Goal: Check status: Check status

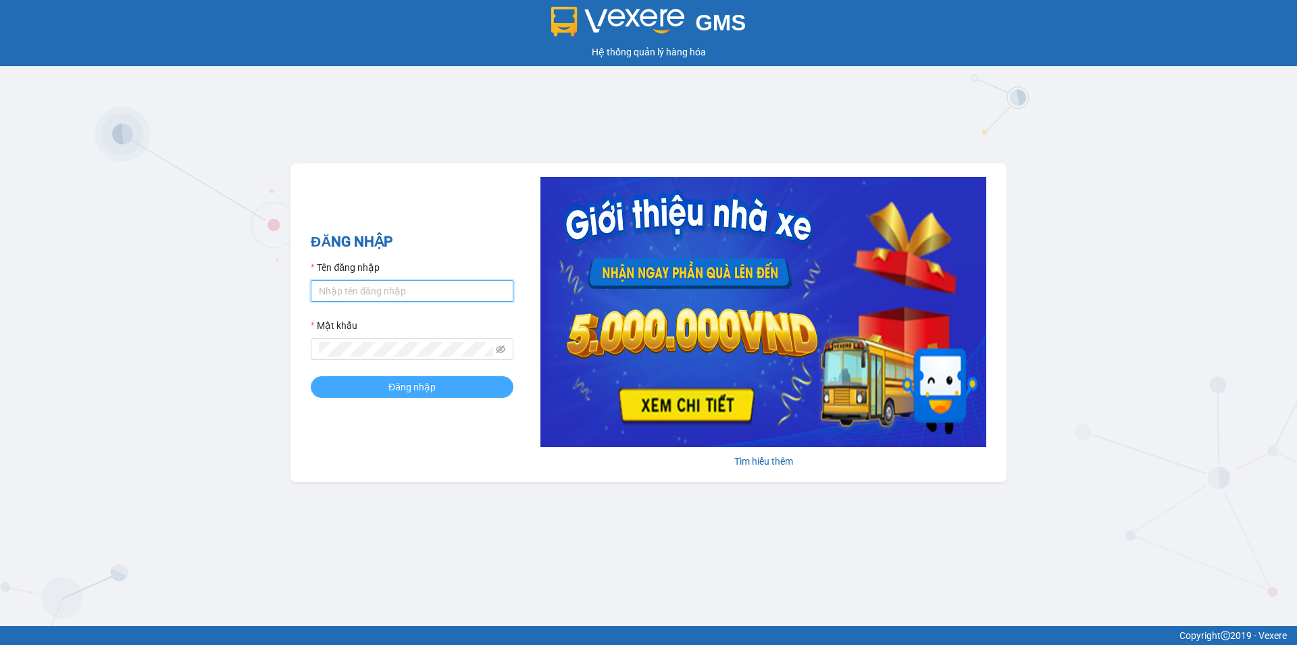
type input "tuanlinh.vxr"
click at [445, 389] on button "Đăng nhập" at bounding box center [412, 387] width 203 height 22
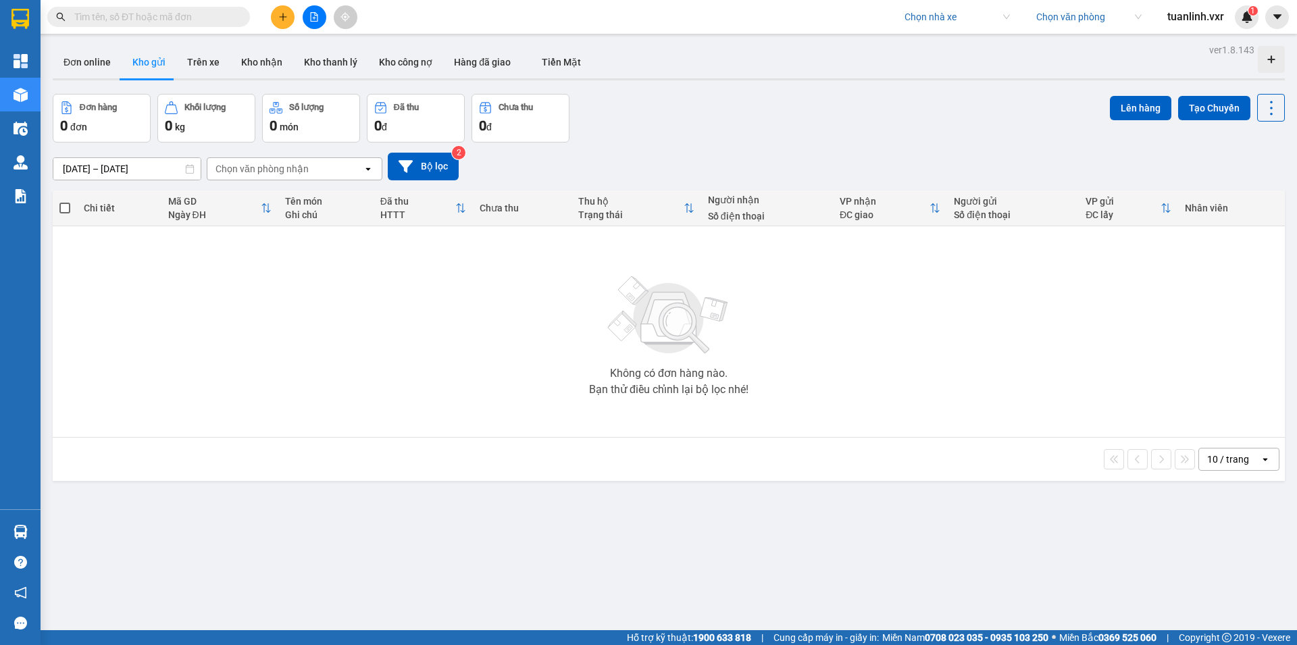
click at [155, 19] on input "text" at bounding box center [153, 16] width 159 height 15
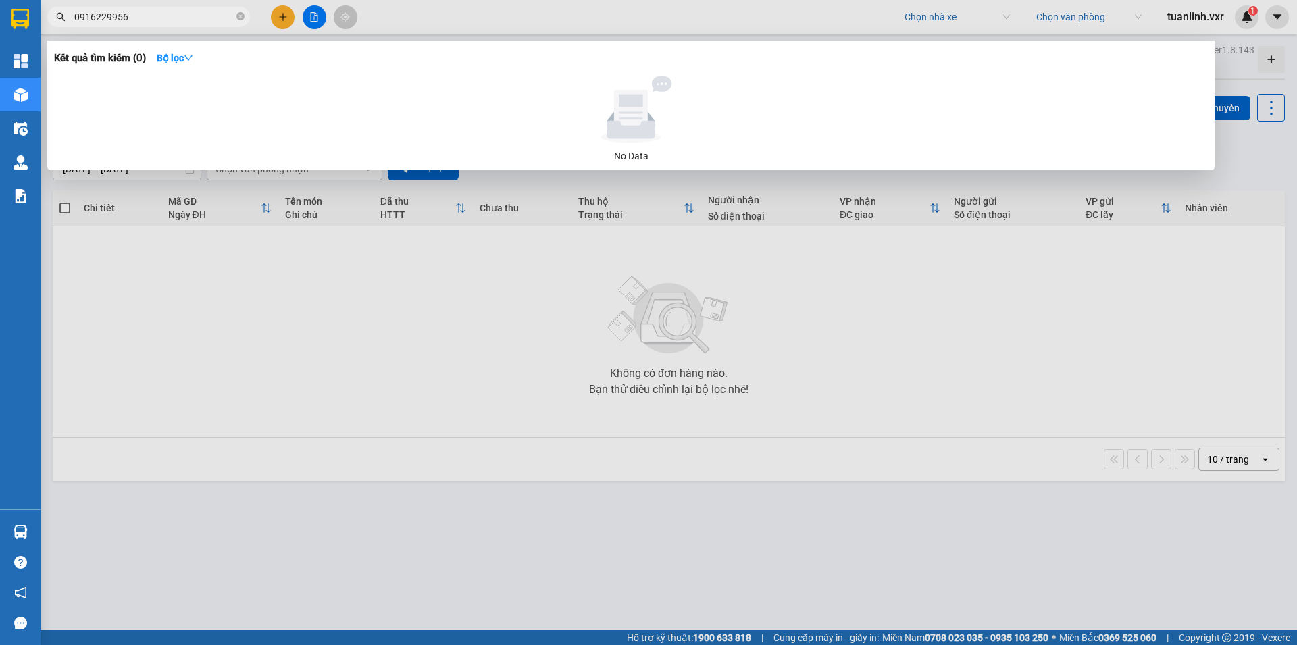
type input "0916229956"
click at [941, 17] on div at bounding box center [648, 322] width 1297 height 645
click at [941, 17] on input "search" at bounding box center [953, 17] width 96 height 20
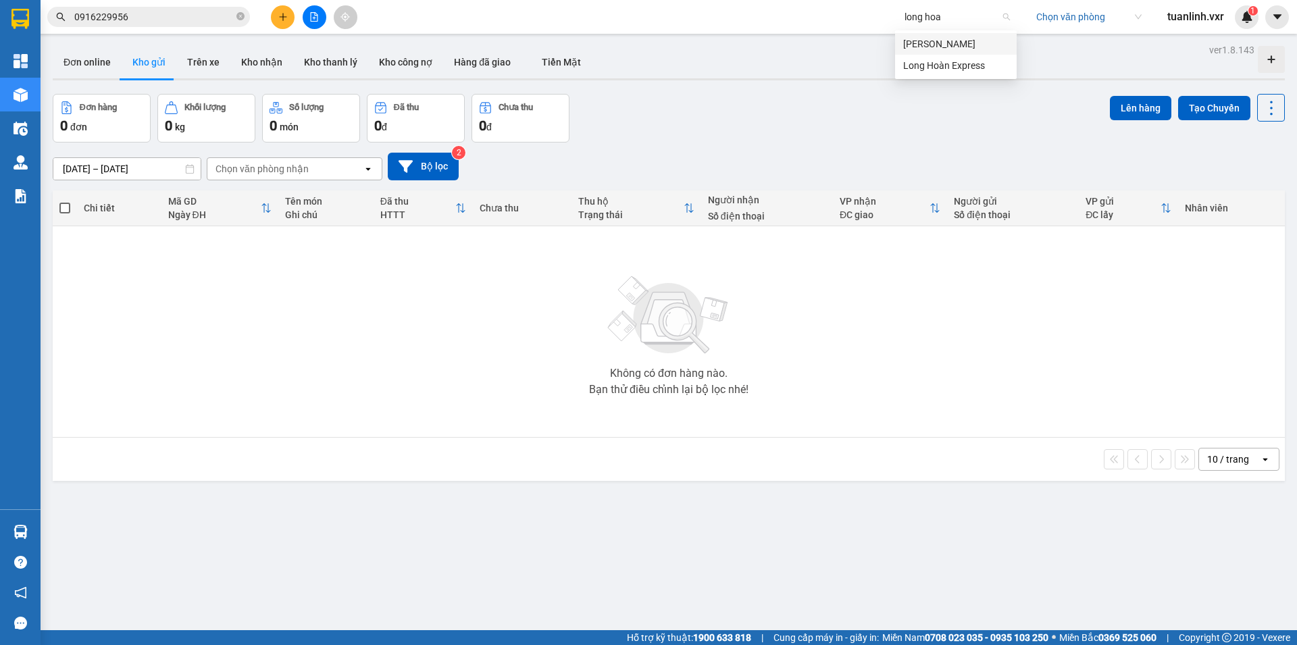
type input "long hoan"
click at [972, 46] on div "Long Hoàn Express" at bounding box center [955, 43] width 105 height 15
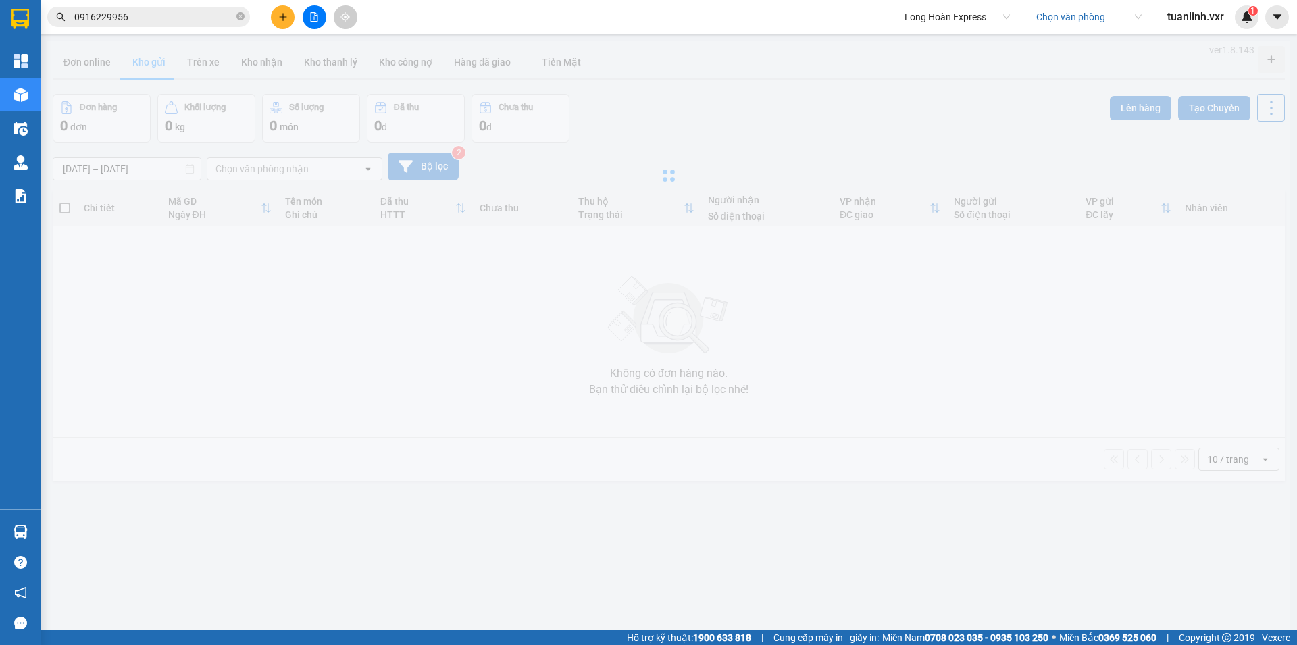
click at [1091, 21] on input "search" at bounding box center [1084, 17] width 96 height 20
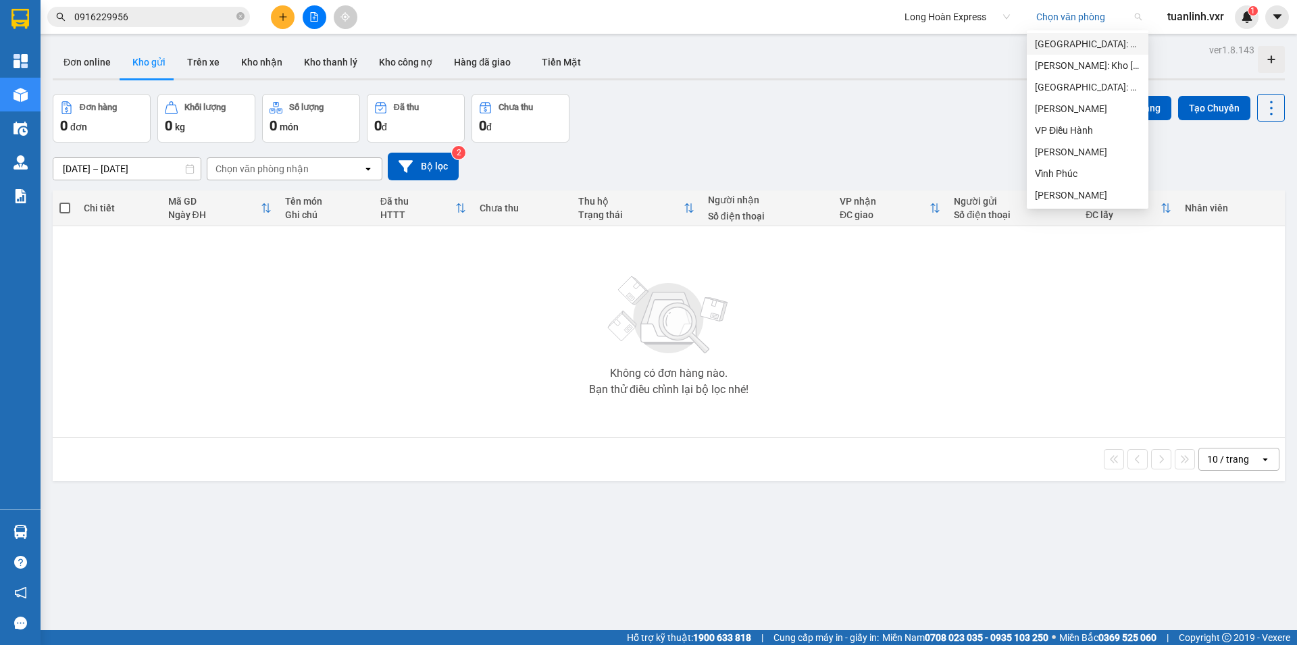
click at [1075, 47] on div "[GEOGRAPHIC_DATA]: VP An Khánh Hoài Đức" at bounding box center [1087, 43] width 105 height 15
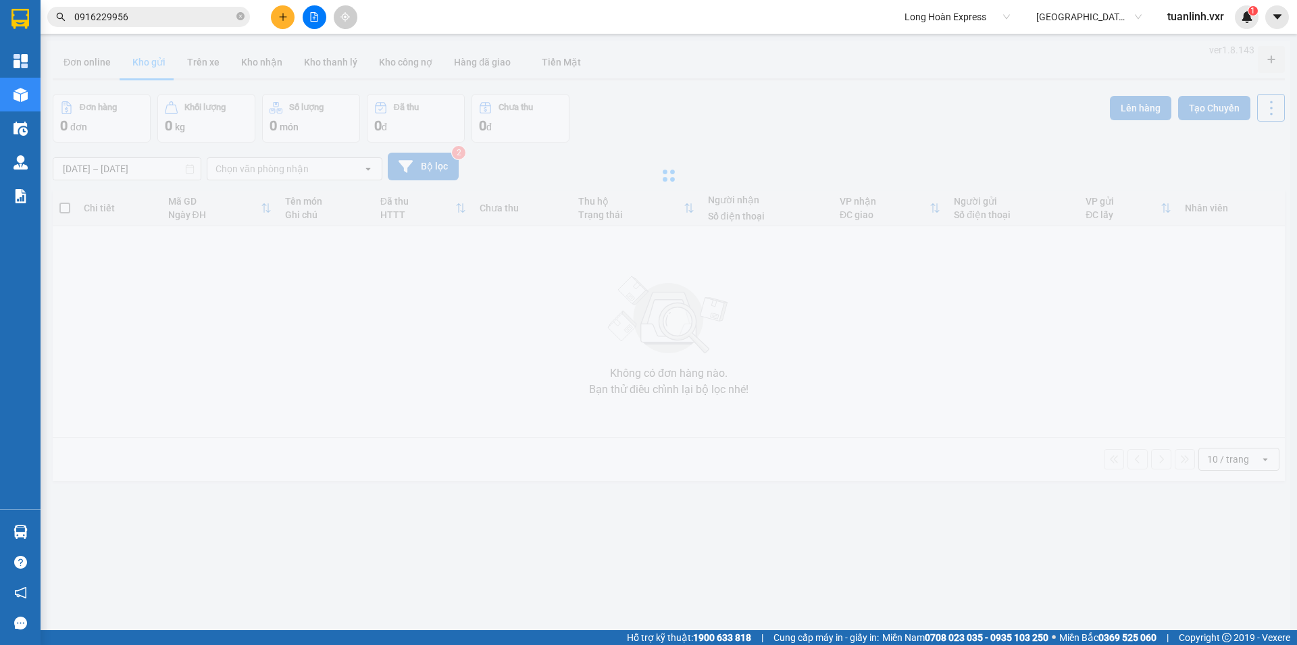
click at [168, 21] on input "0916229956" at bounding box center [153, 16] width 159 height 15
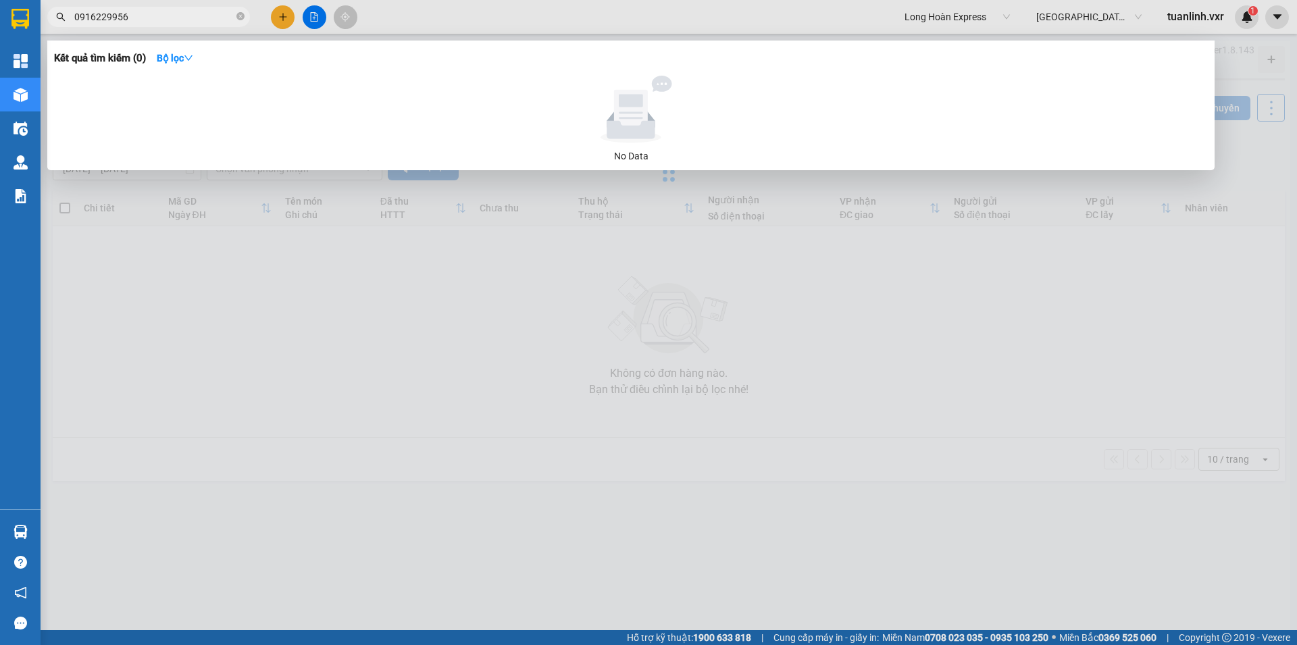
type input "[DATE] – [DATE]"
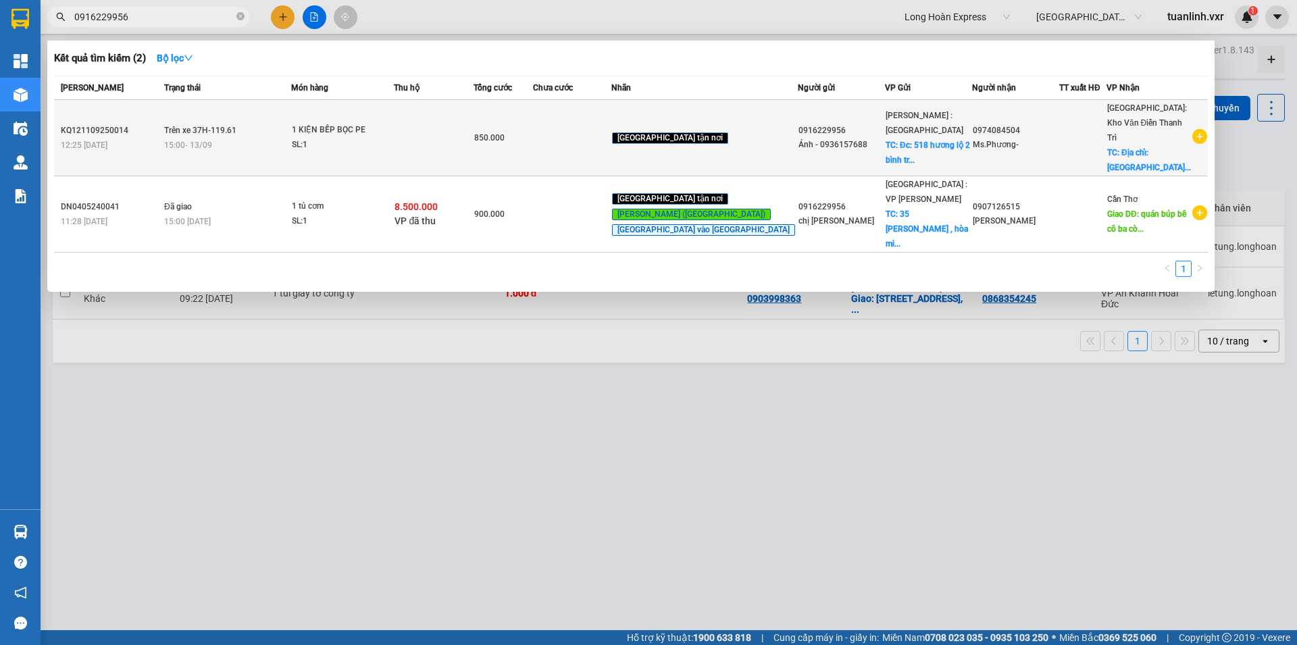
type input "0916229956"
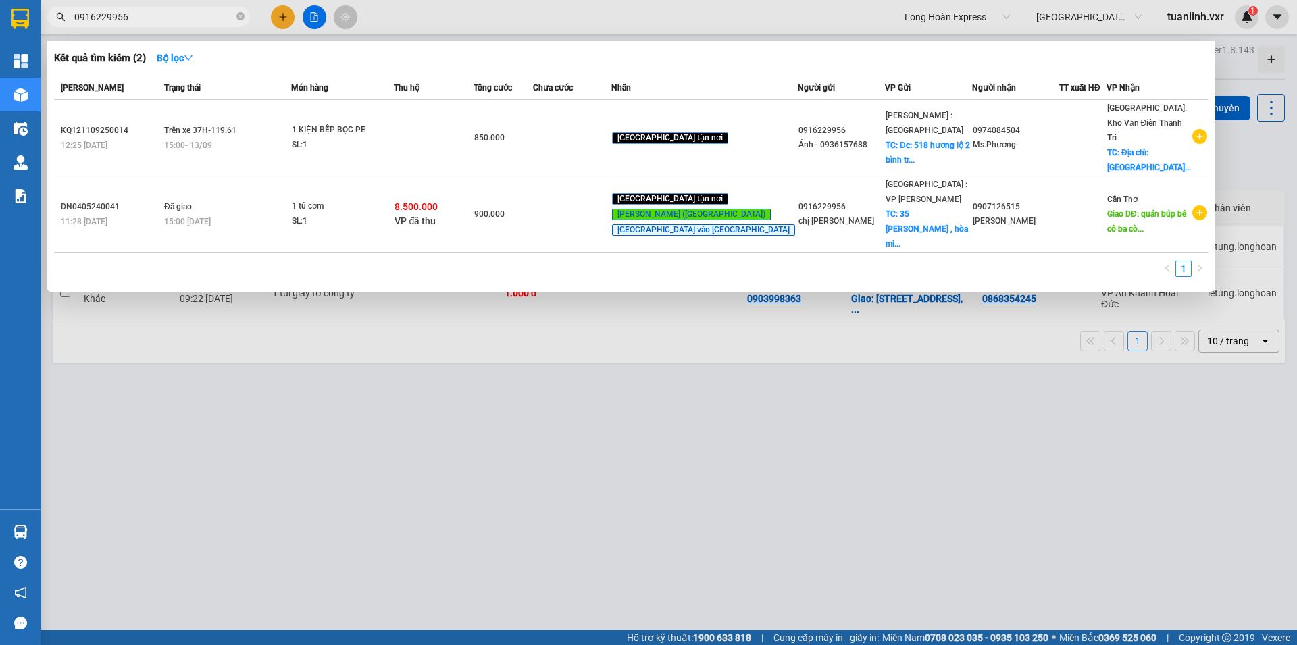
click at [197, 261] on div "1" at bounding box center [631, 273] width 1154 height 24
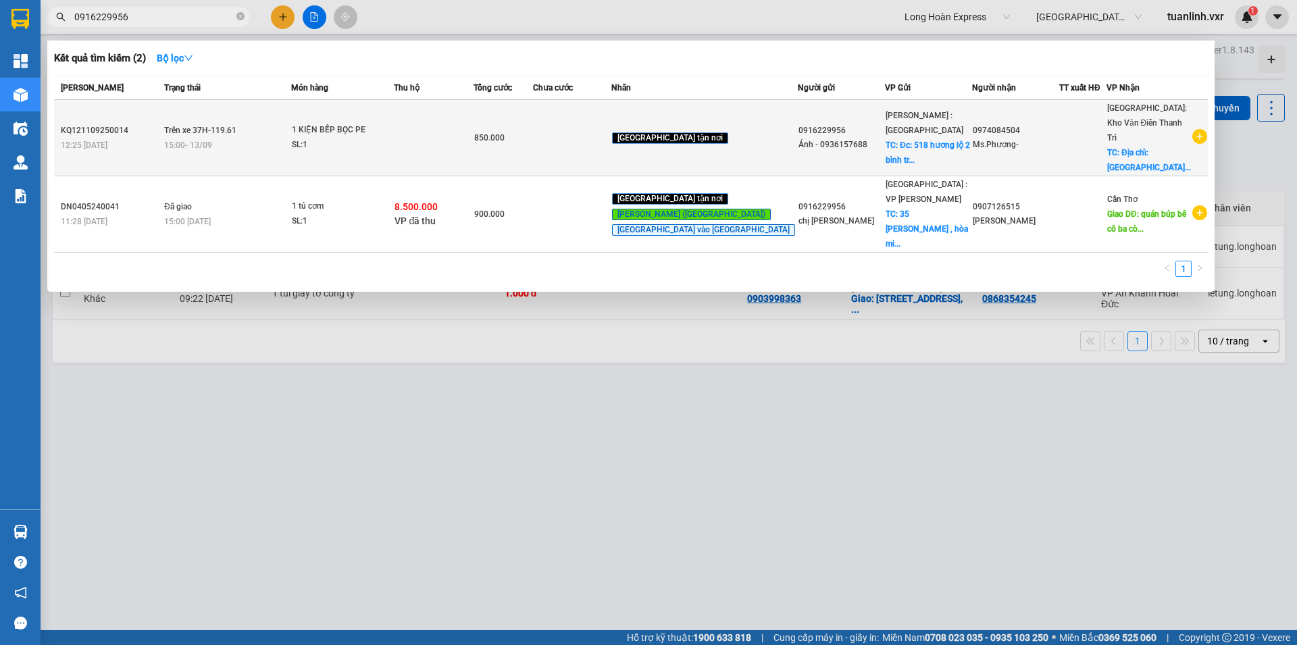
click at [238, 140] on div "15:00 [DATE]" at bounding box center [227, 145] width 126 height 15
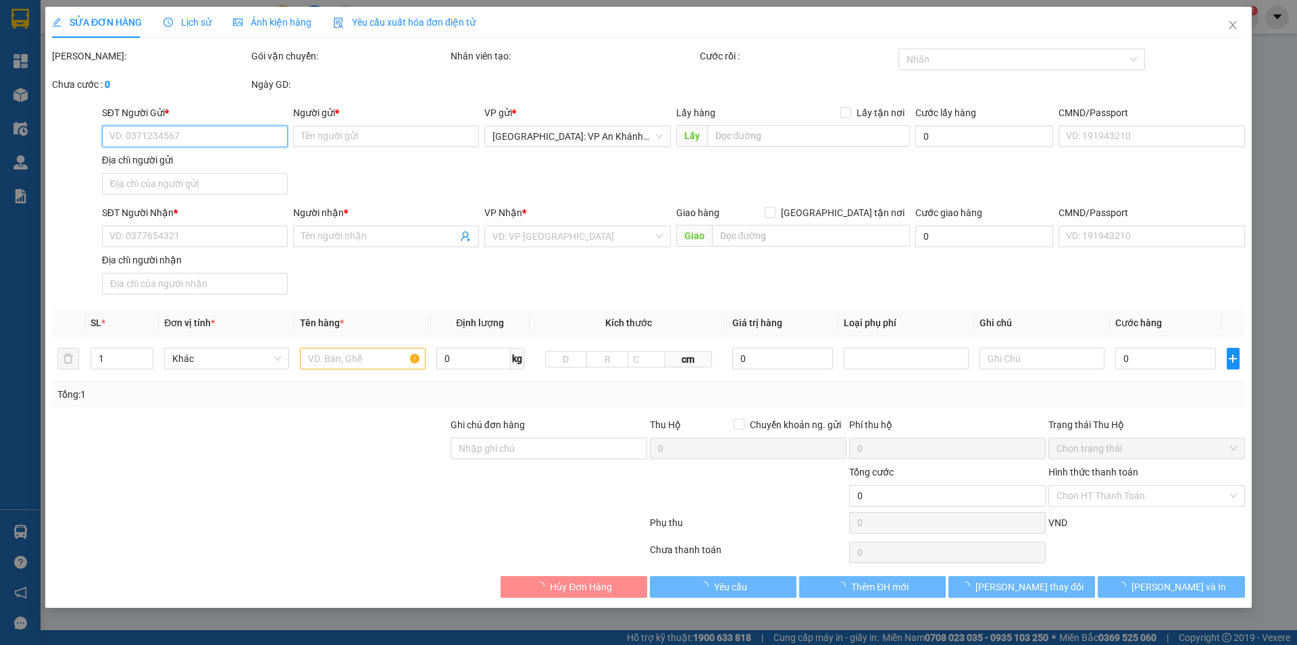
type input "0916229956"
type input "Ánh - 0936157688"
checkbox input "true"
type input "Đc: 518 hương lộ 2 bình trị [GEOGRAPHIC_DATA]"
type input "100.000"
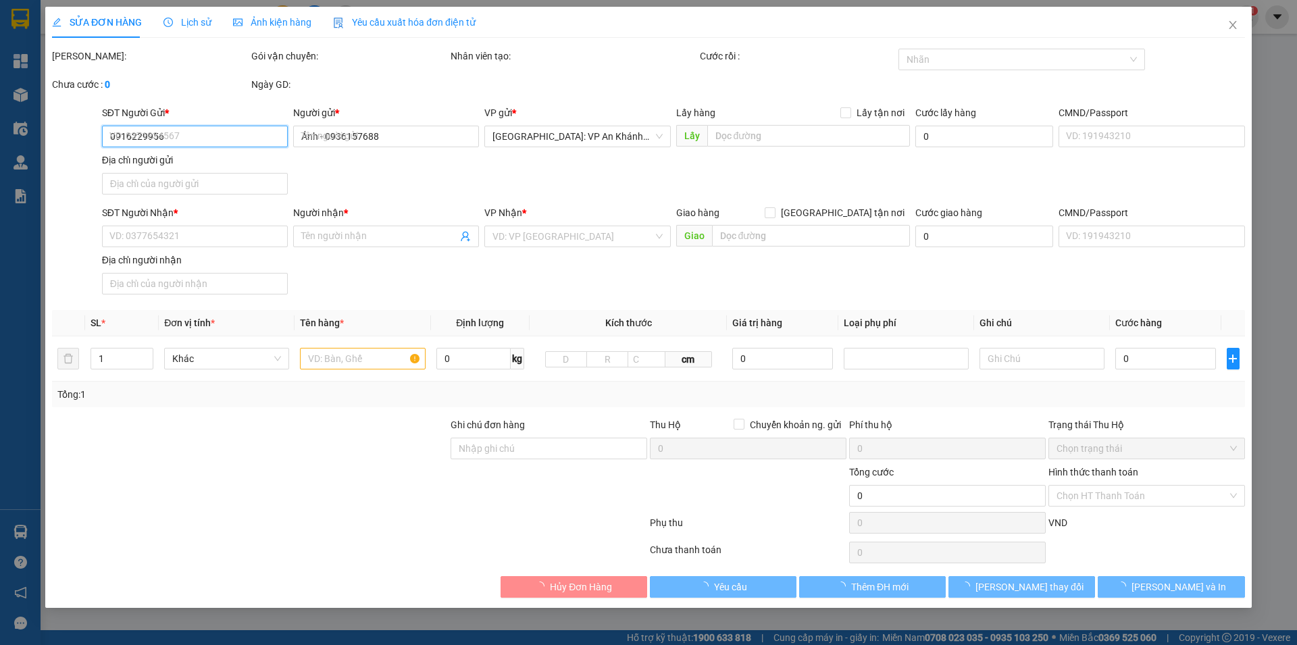
type input "0974084504"
type input "Ms.Phương-"
checkbox input "true"
type input "Địa chỉ: [GEOGRAPHIC_DATA], [GEOGRAPHIC_DATA], xã [GEOGRAPHIC_DATA] (đc cũ: [GE…"
type input "850.000"
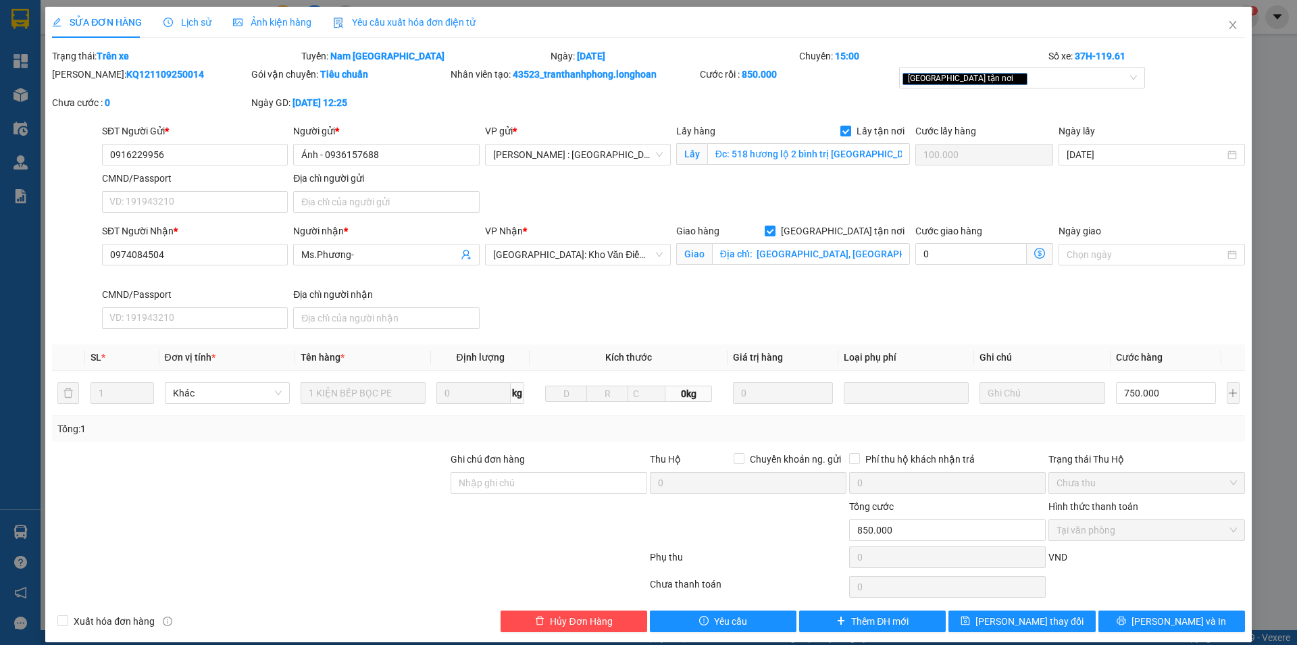
click at [199, 25] on span "Lịch sử" at bounding box center [187, 22] width 48 height 11
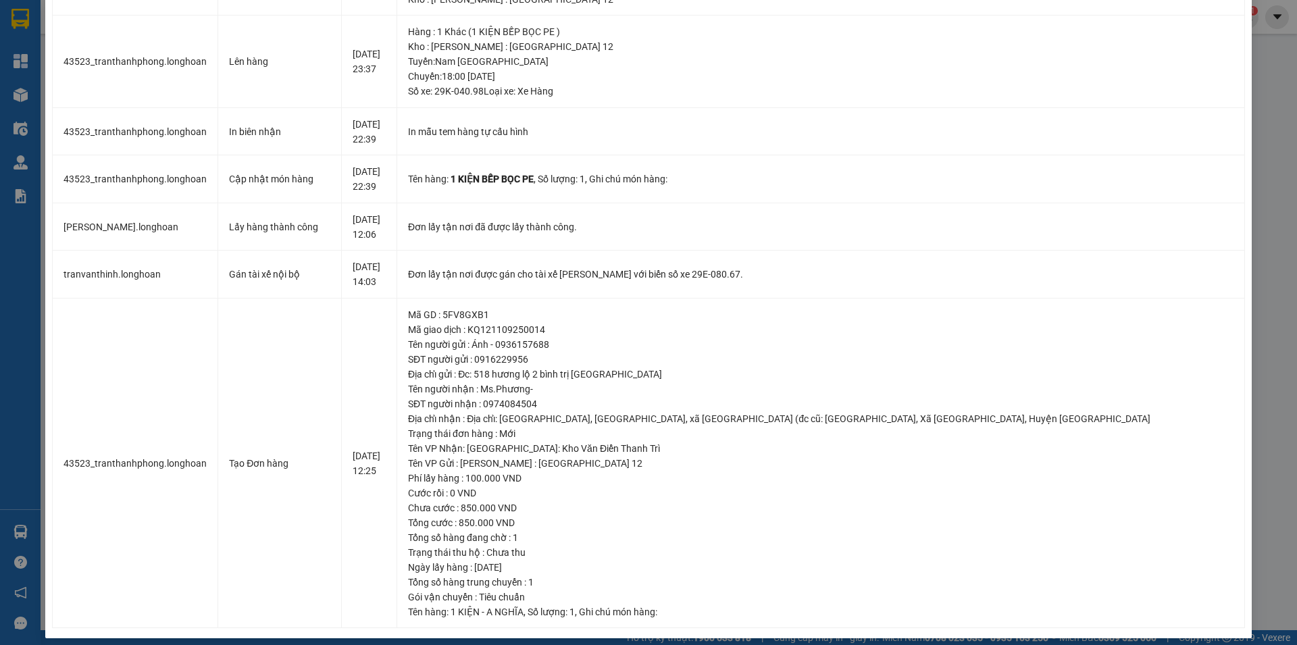
scroll to position [500, 0]
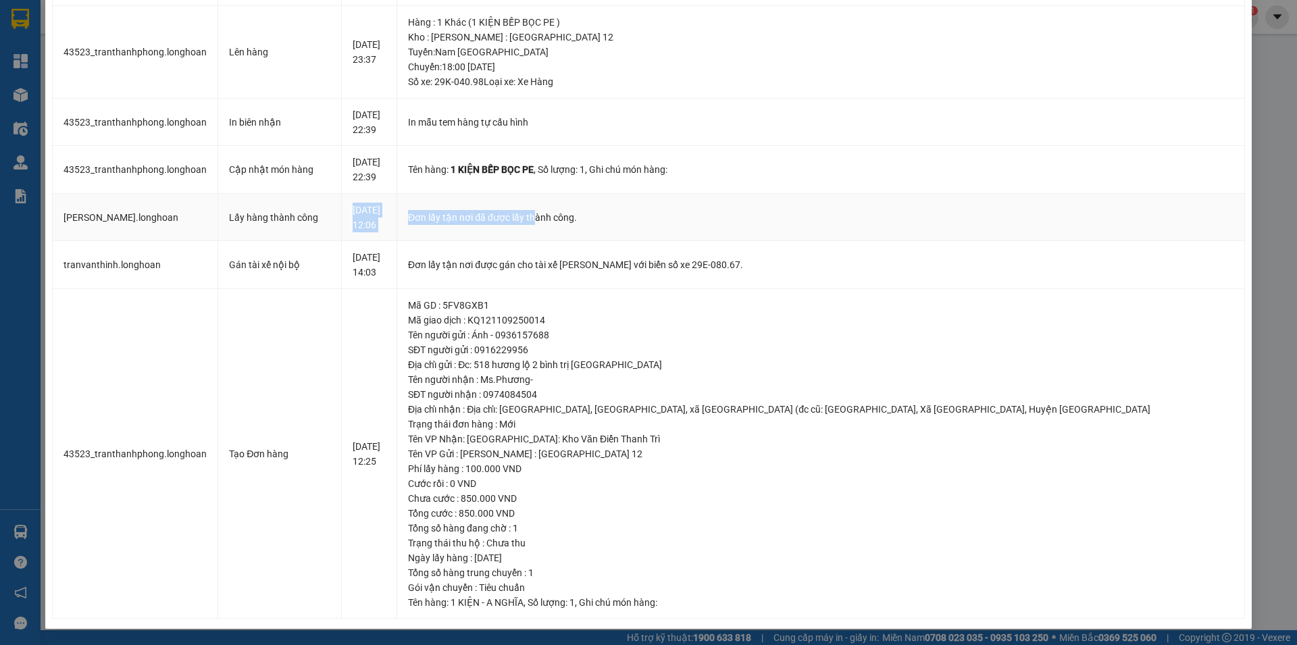
drag, startPoint x: 379, startPoint y: 227, endPoint x: 630, endPoint y: 227, distance: 251.3
click at [617, 227] on tr "[PERSON_NAME].longhoan Lấy hàng thành công [DATE] 12:06 Đơn lấy tận nơi đã được…" at bounding box center [649, 218] width 1192 height 48
click at [665, 227] on td "Đơn lấy tận nơi đã được lấy thành công." at bounding box center [821, 218] width 848 height 48
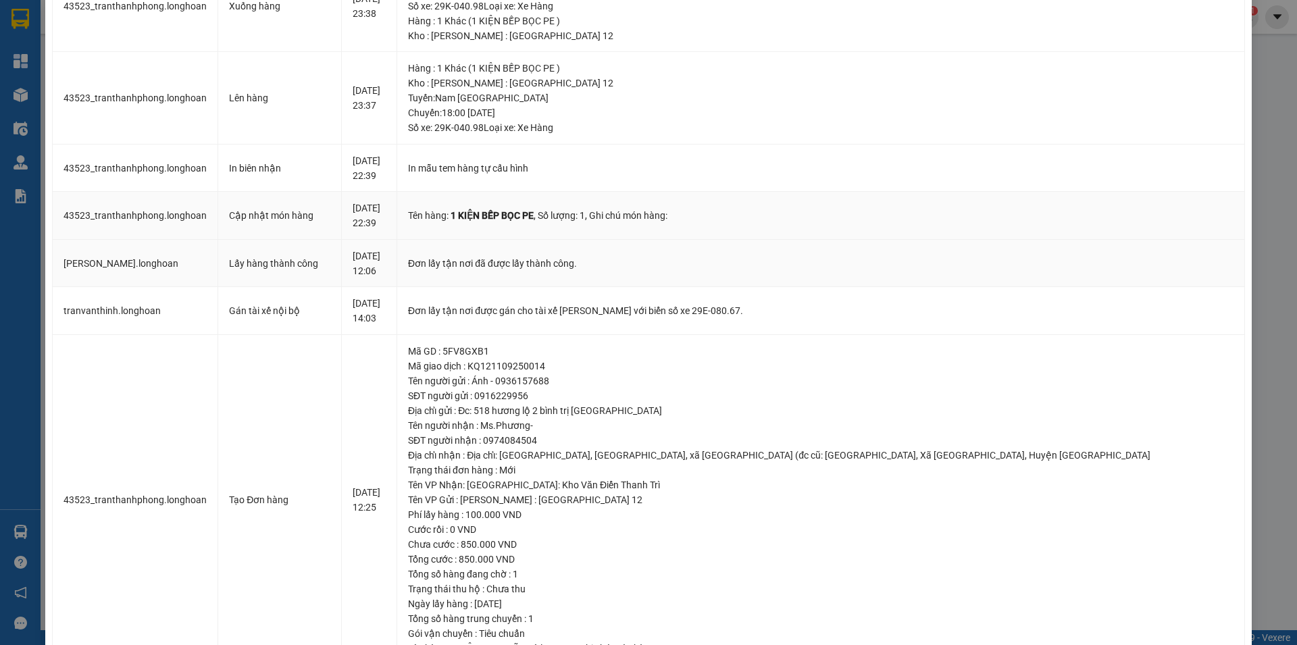
scroll to position [432, 0]
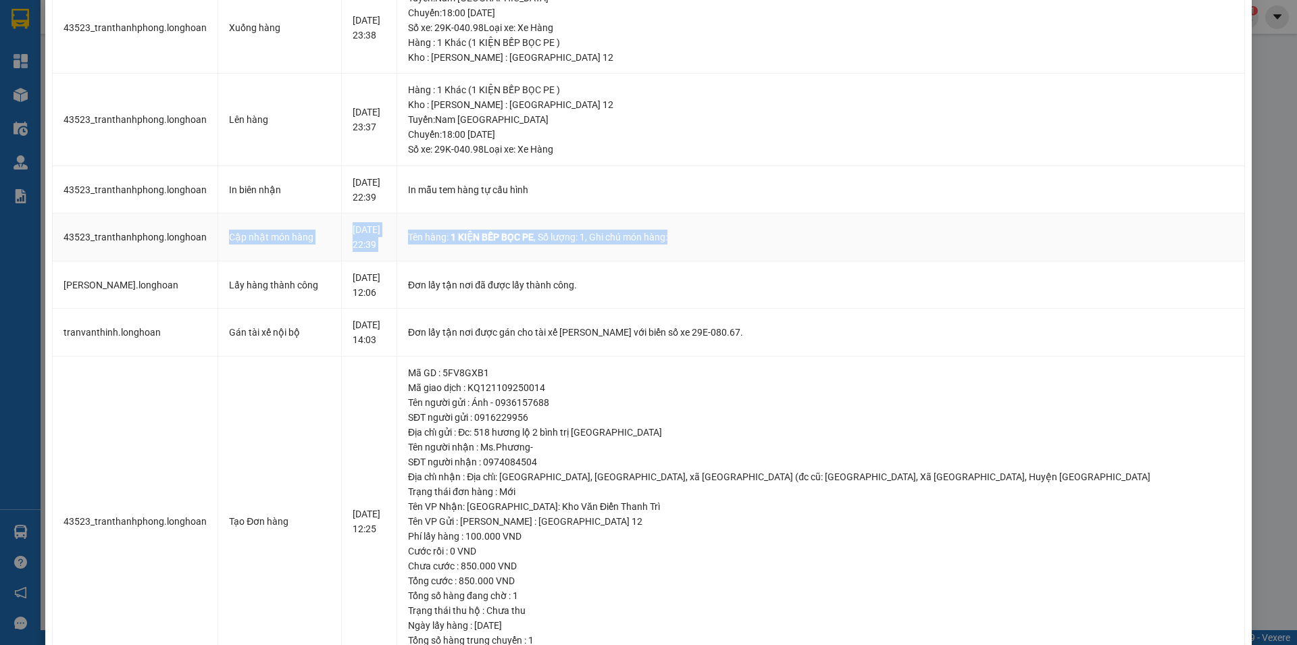
drag, startPoint x: 782, startPoint y: 243, endPoint x: 218, endPoint y: 239, distance: 564.1
click at [218, 239] on tr "43523_tranthanhphong.longhoan Cập nhật món hàng [DATE] 22:39 Tên hàng: 1 KIỆN B…" at bounding box center [649, 237] width 1192 height 48
click at [255, 243] on div "Cập nhật món hàng" at bounding box center [279, 237] width 101 height 15
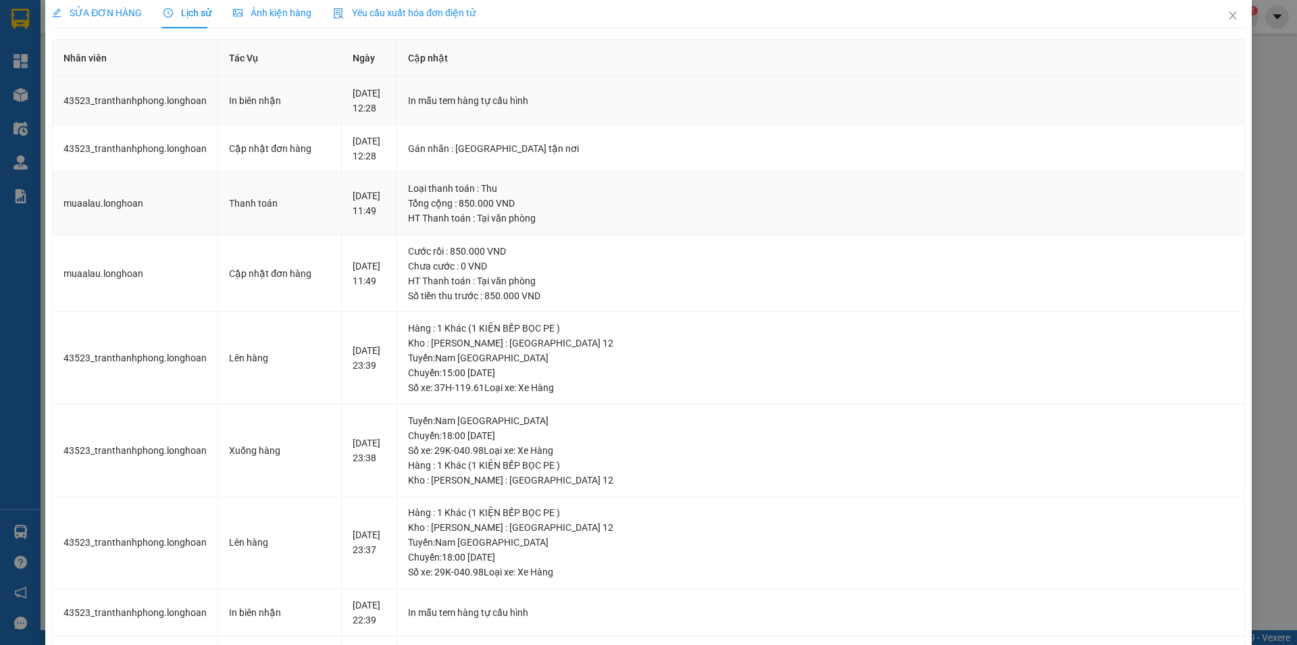
scroll to position [0, 0]
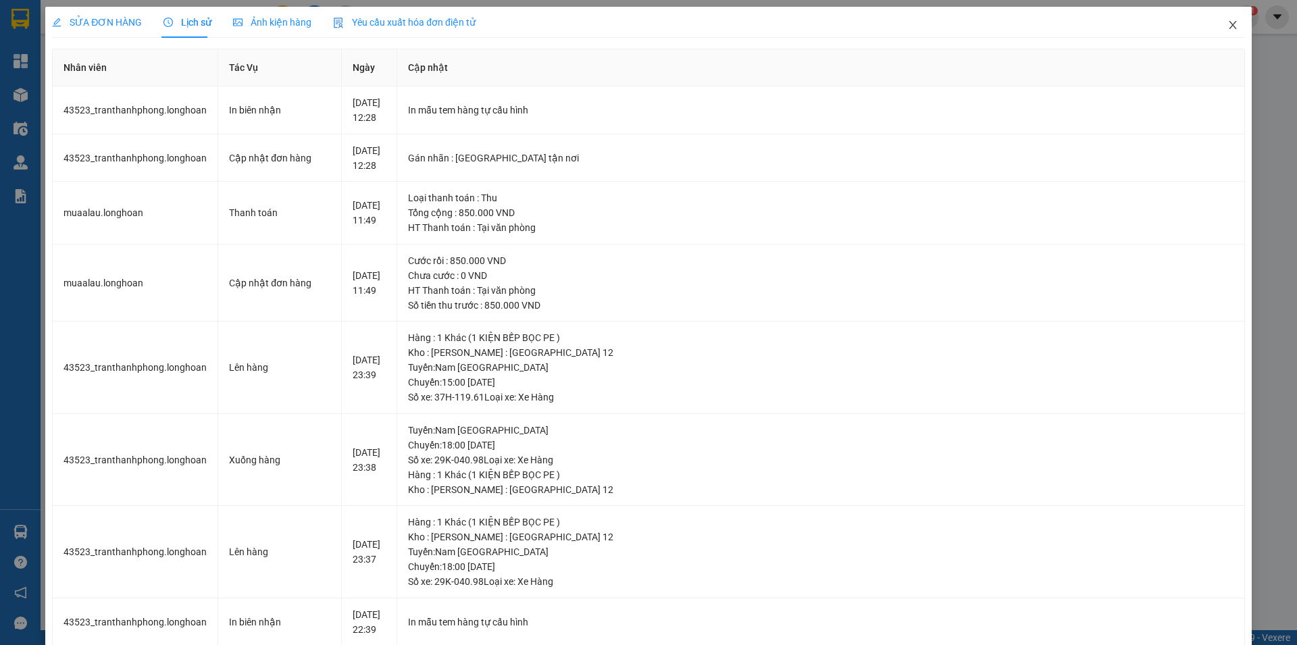
click at [1228, 28] on span "Close" at bounding box center [1233, 26] width 38 height 38
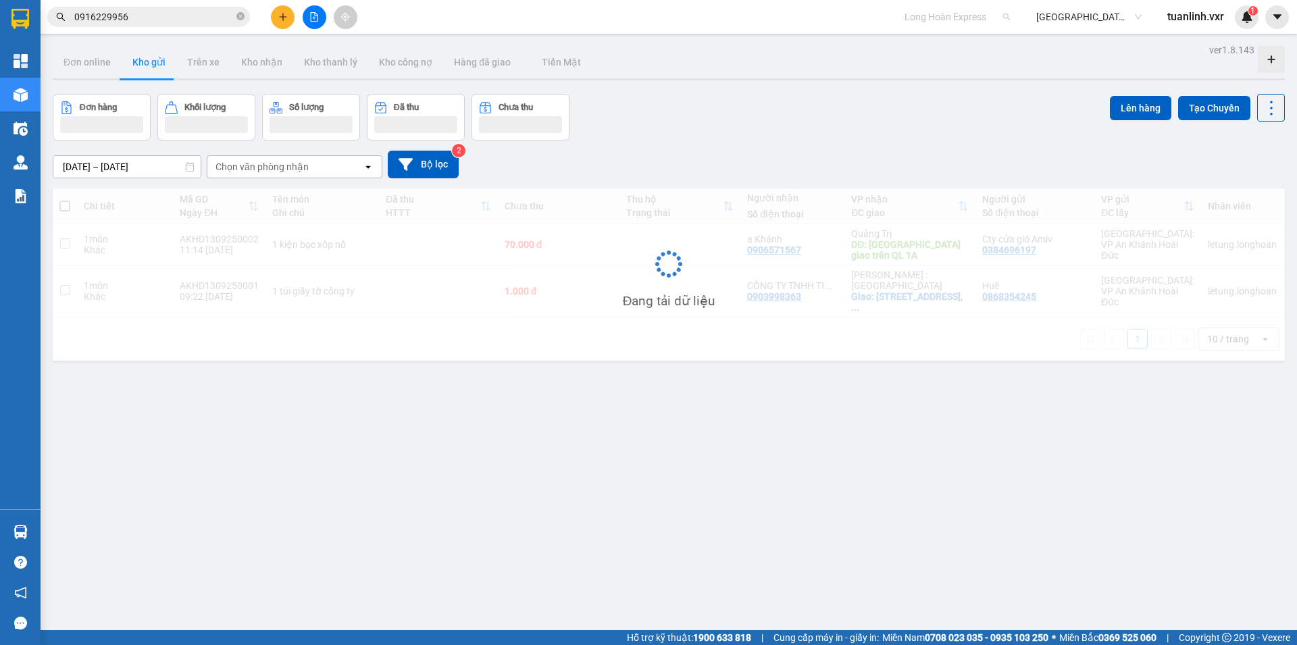
click at [956, 18] on span "Long Hoàn Express" at bounding box center [957, 17] width 105 height 20
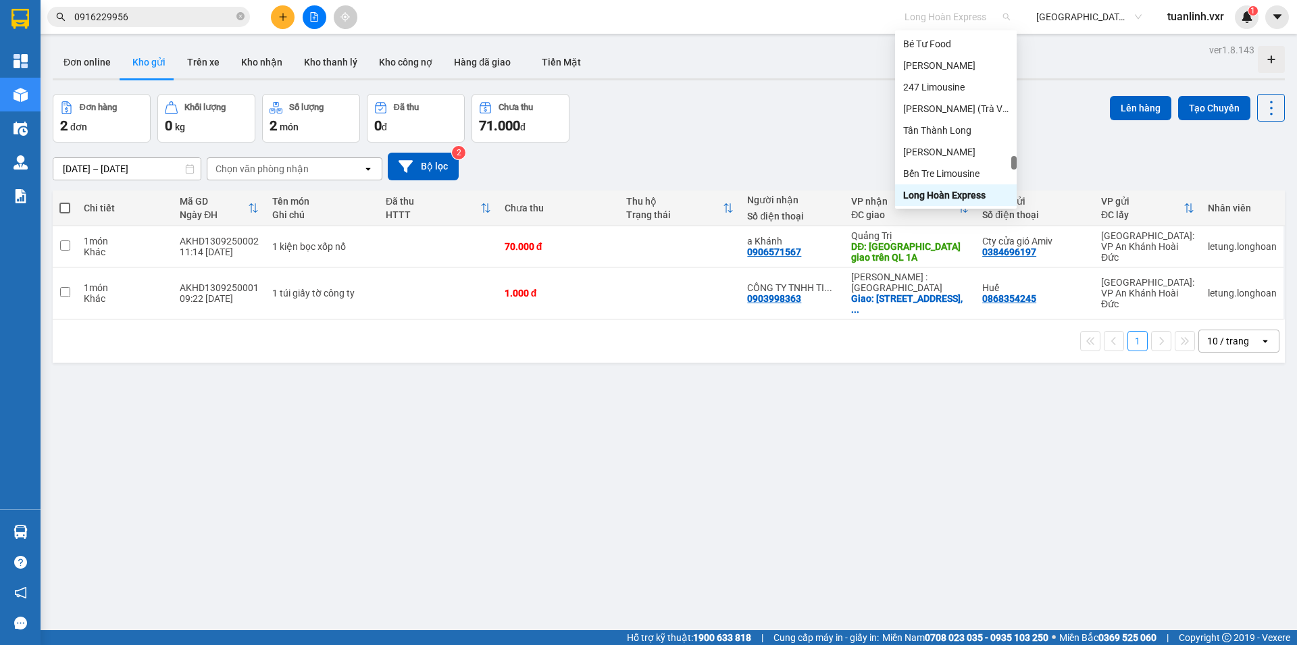
type input "b"
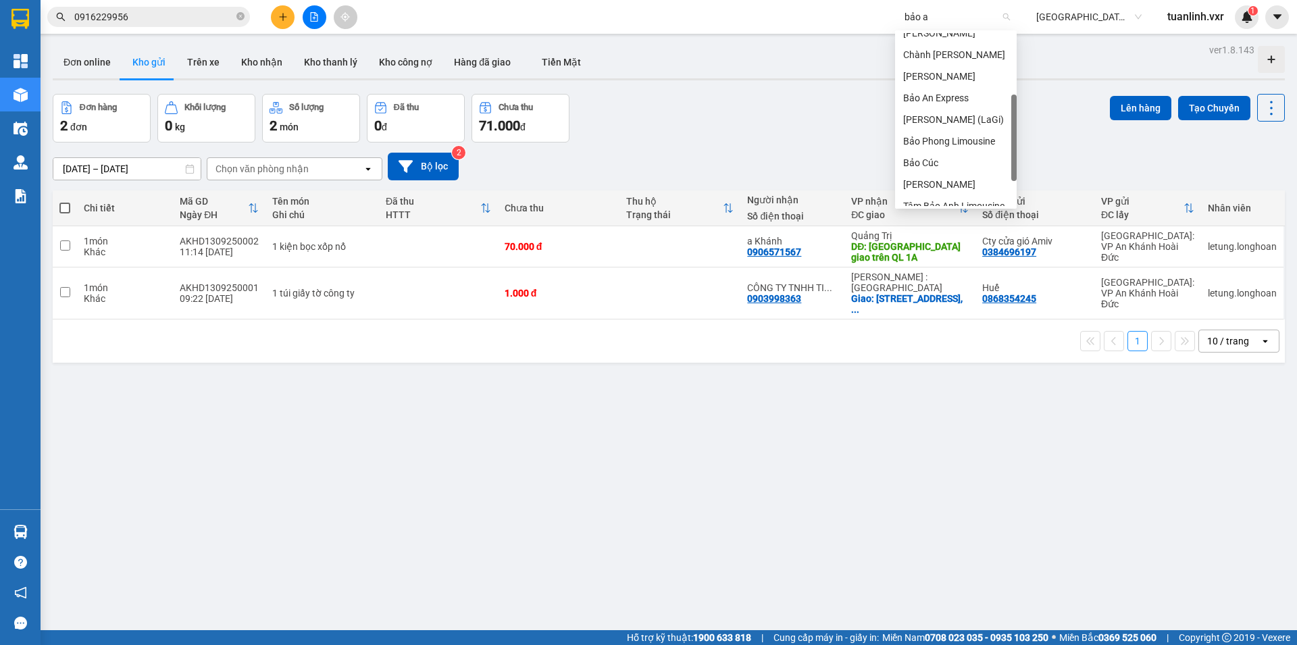
scroll to position [0, 0]
type input "bảo an"
click at [954, 39] on div "Bảo An Express" at bounding box center [955, 43] width 105 height 15
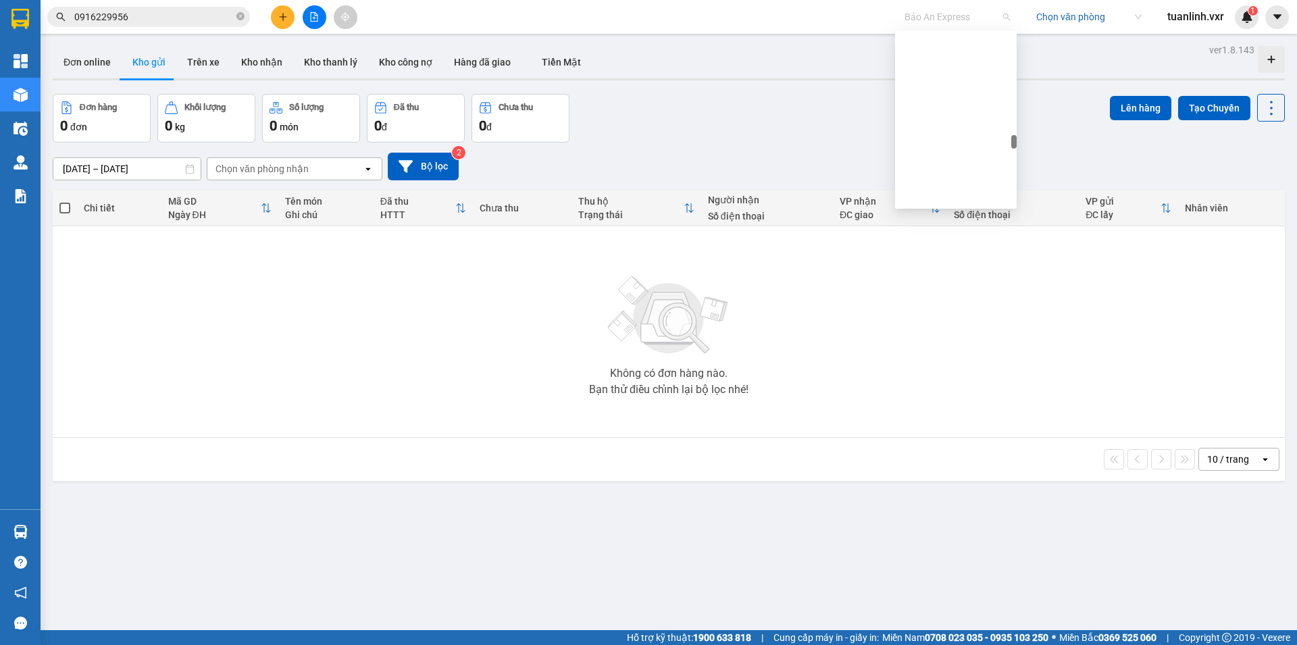
click at [948, 22] on span "Bảo An Express" at bounding box center [957, 17] width 105 height 20
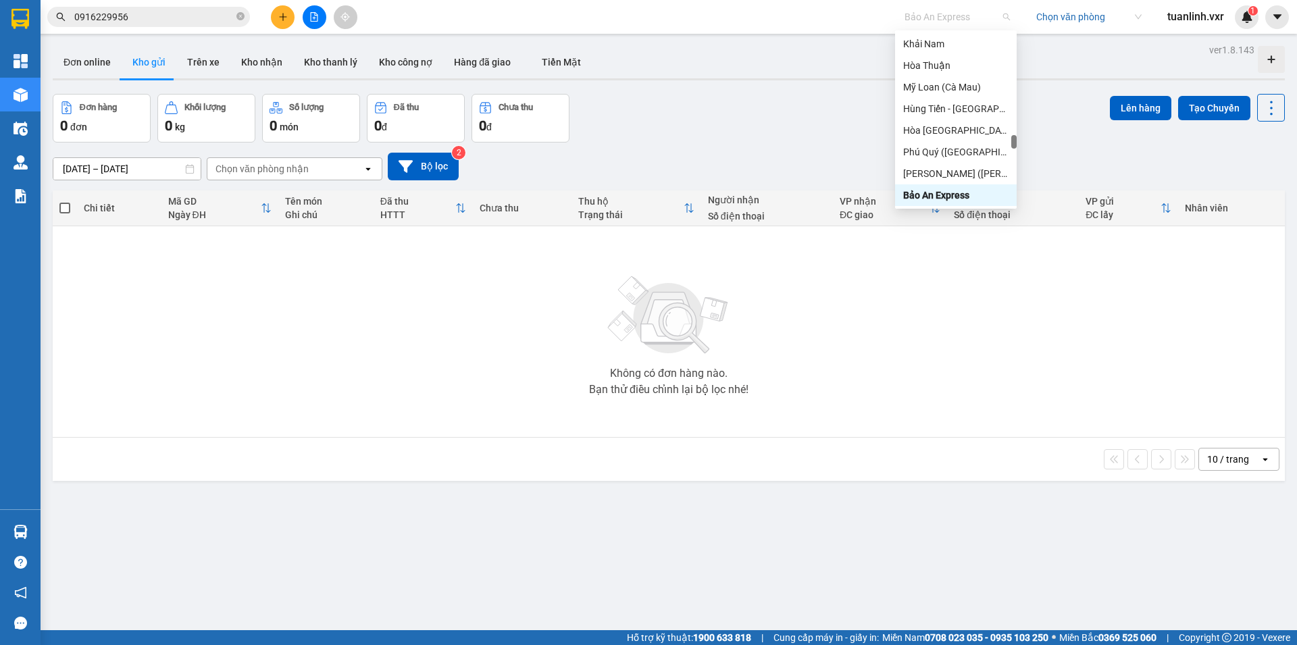
click at [1071, 20] on input "search" at bounding box center [1084, 17] width 96 height 20
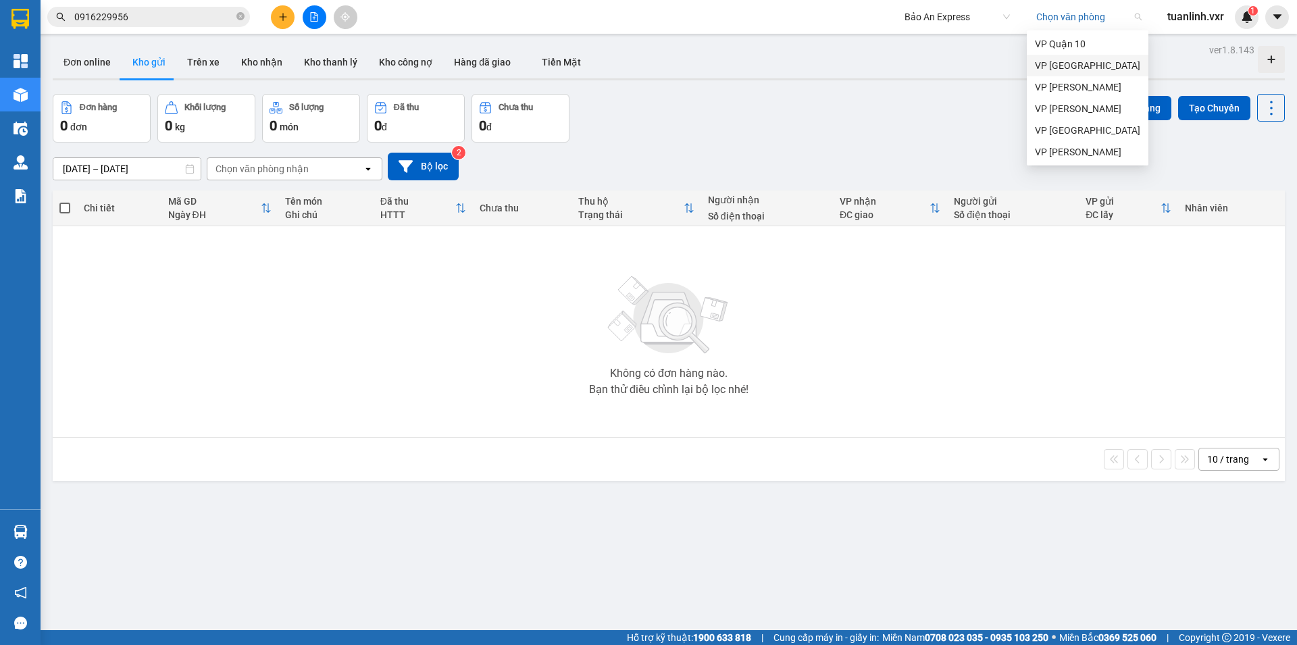
click at [1069, 60] on div "VP [GEOGRAPHIC_DATA]" at bounding box center [1087, 65] width 105 height 15
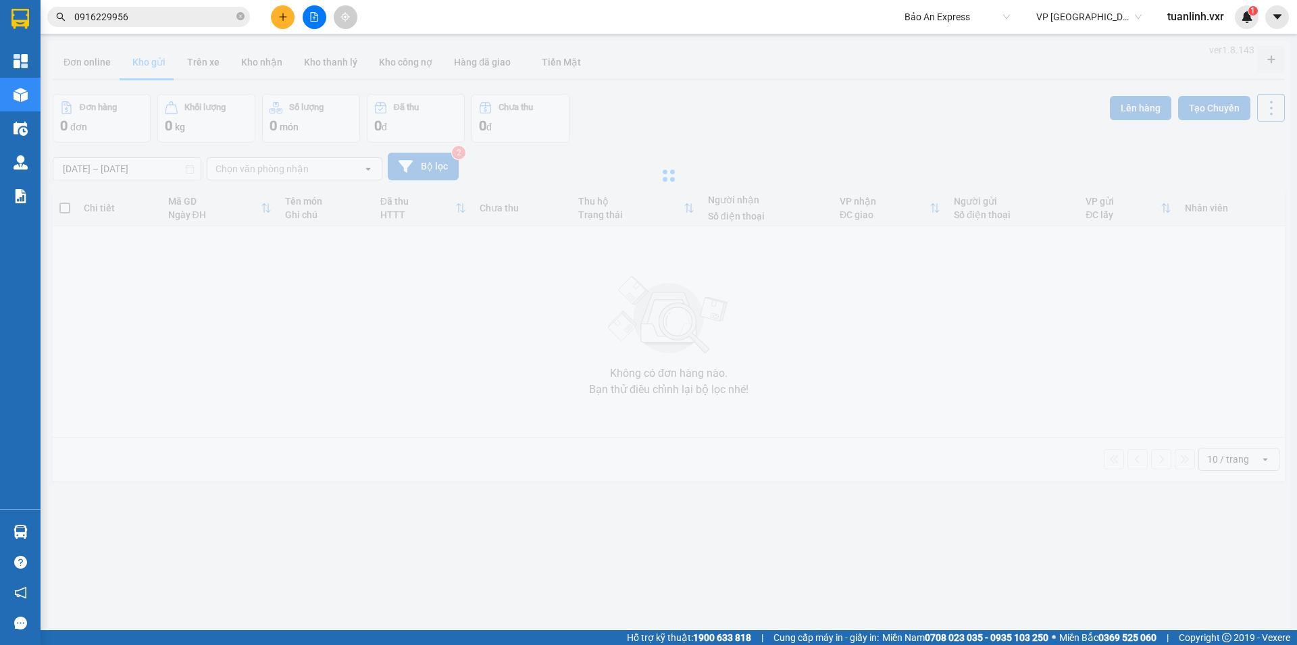
click at [850, 106] on div at bounding box center [668, 176] width 1243 height 270
type input "[DATE] – [DATE]"
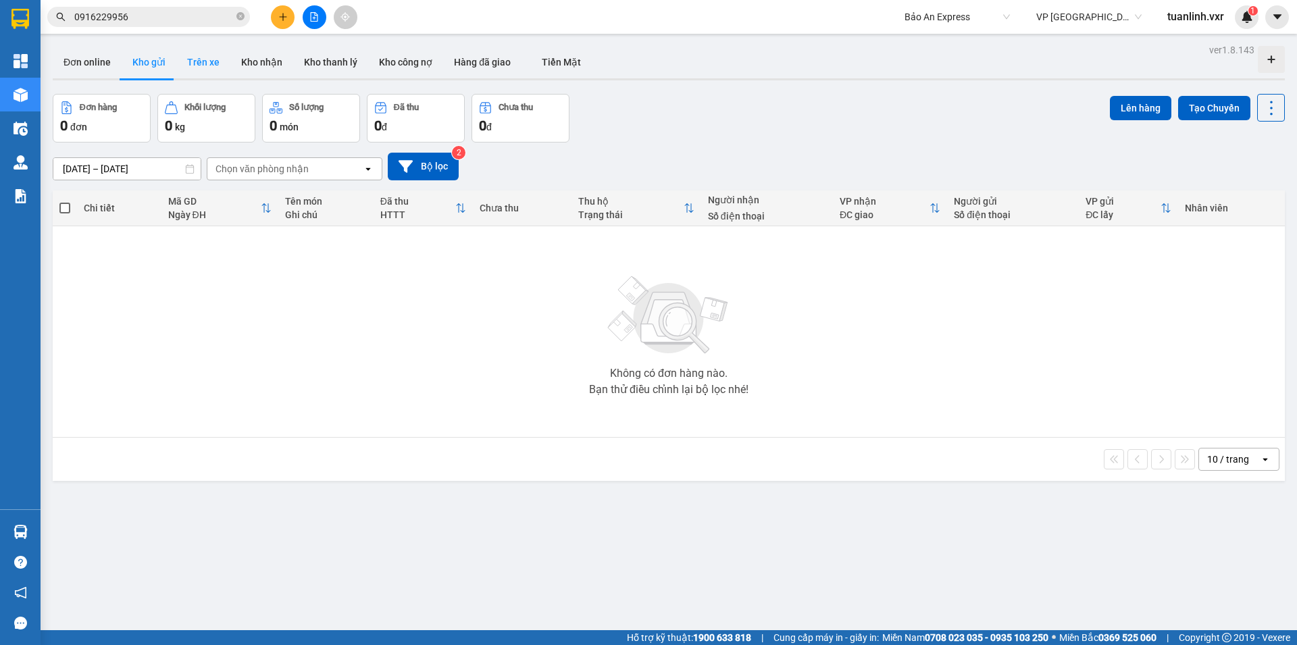
click at [195, 61] on button "Trên xe" at bounding box center [203, 62] width 54 height 32
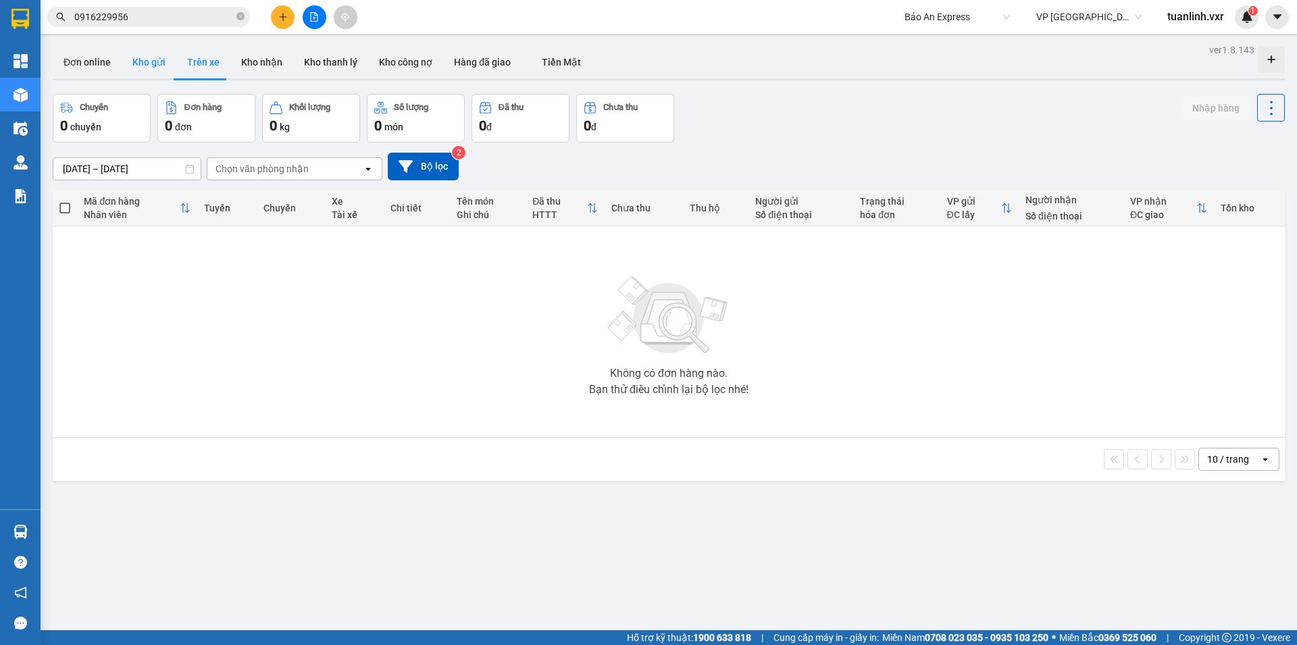
click at [148, 76] on button "Kho gửi" at bounding box center [149, 62] width 55 height 32
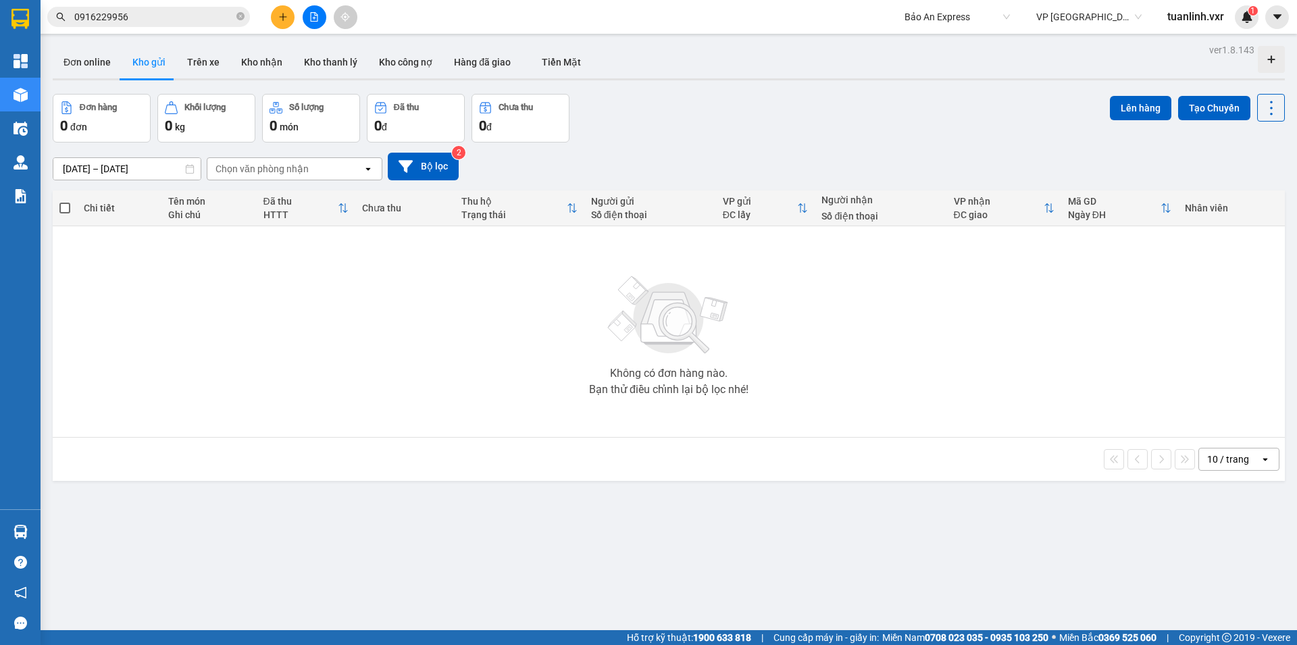
click at [136, 15] on input "0916229956" at bounding box center [153, 16] width 159 height 15
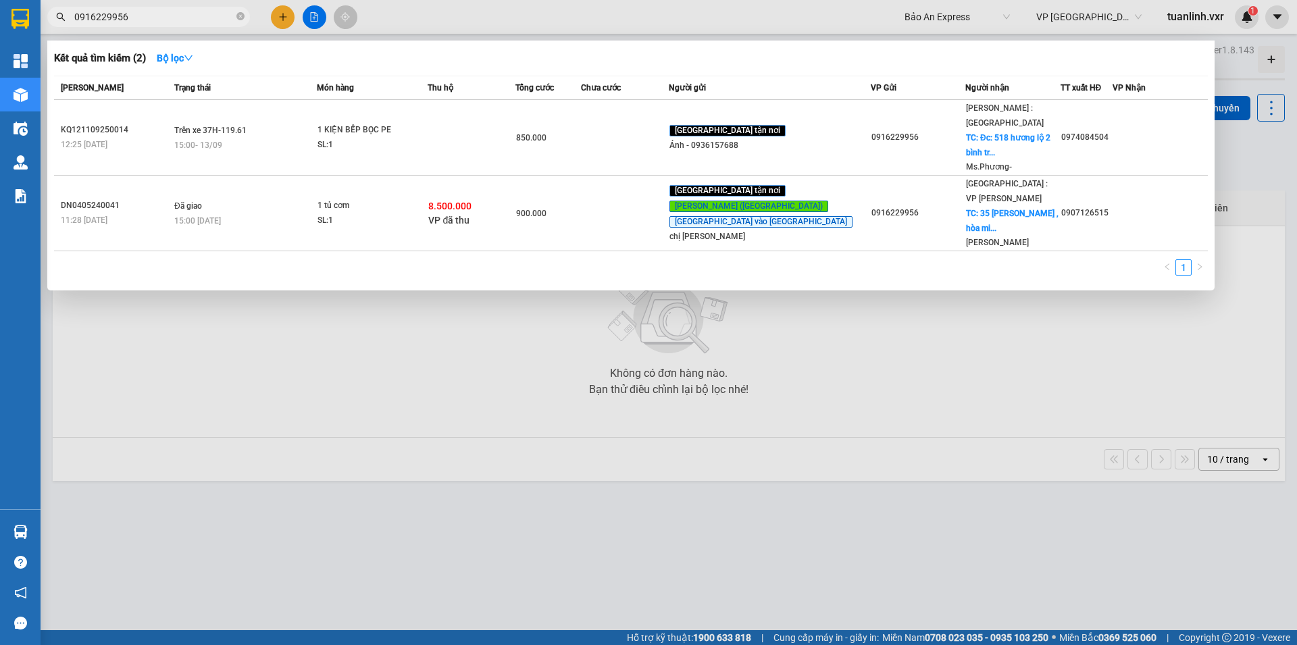
paste input "text"
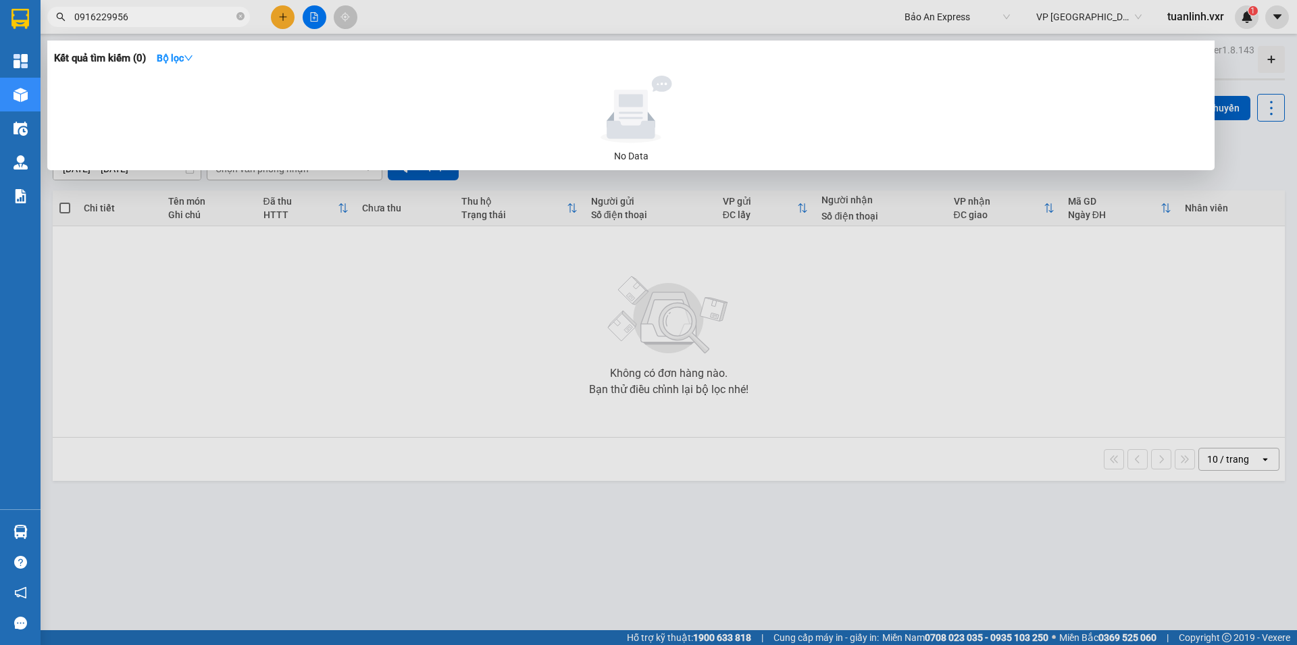
click at [911, 386] on div at bounding box center [648, 322] width 1297 height 645
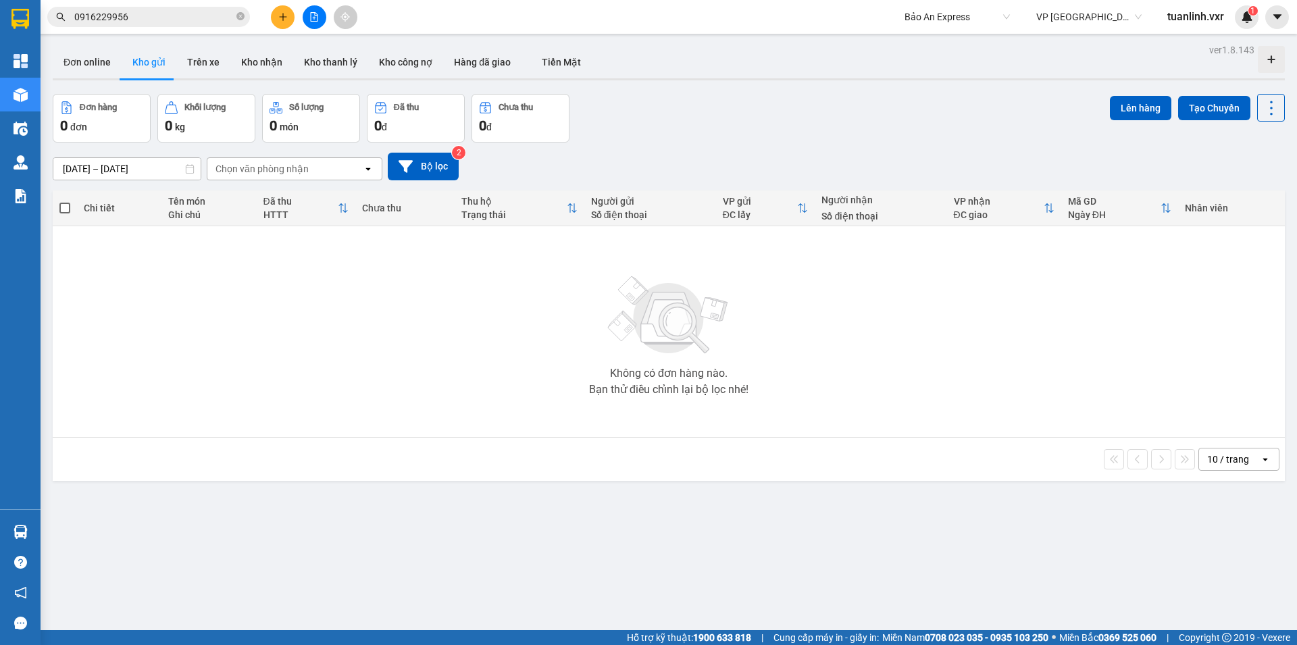
click at [184, 22] on input "0916229956" at bounding box center [153, 16] width 159 height 15
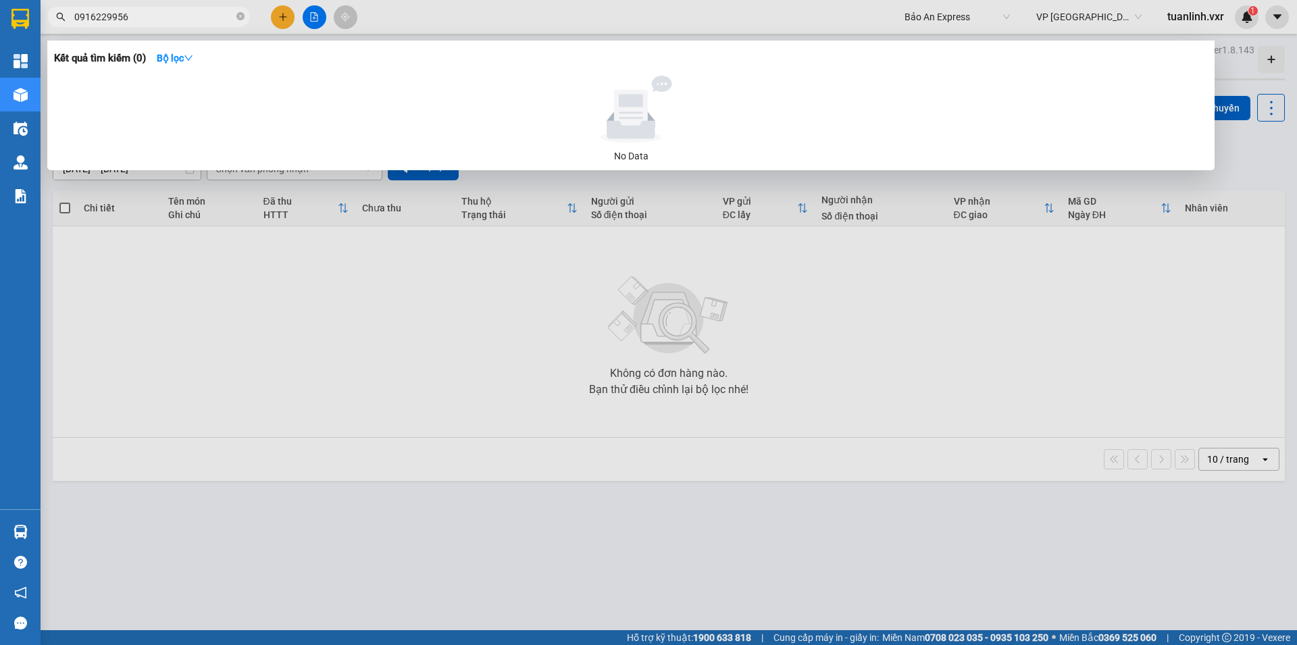
paste input "KQ121109250002"
type input "KQ121109250002"
drag, startPoint x: 340, startPoint y: 391, endPoint x: 959, endPoint y: 16, distance: 723.5
click at [959, 16] on div at bounding box center [648, 322] width 1297 height 645
